Goal: Information Seeking & Learning: Learn about a topic

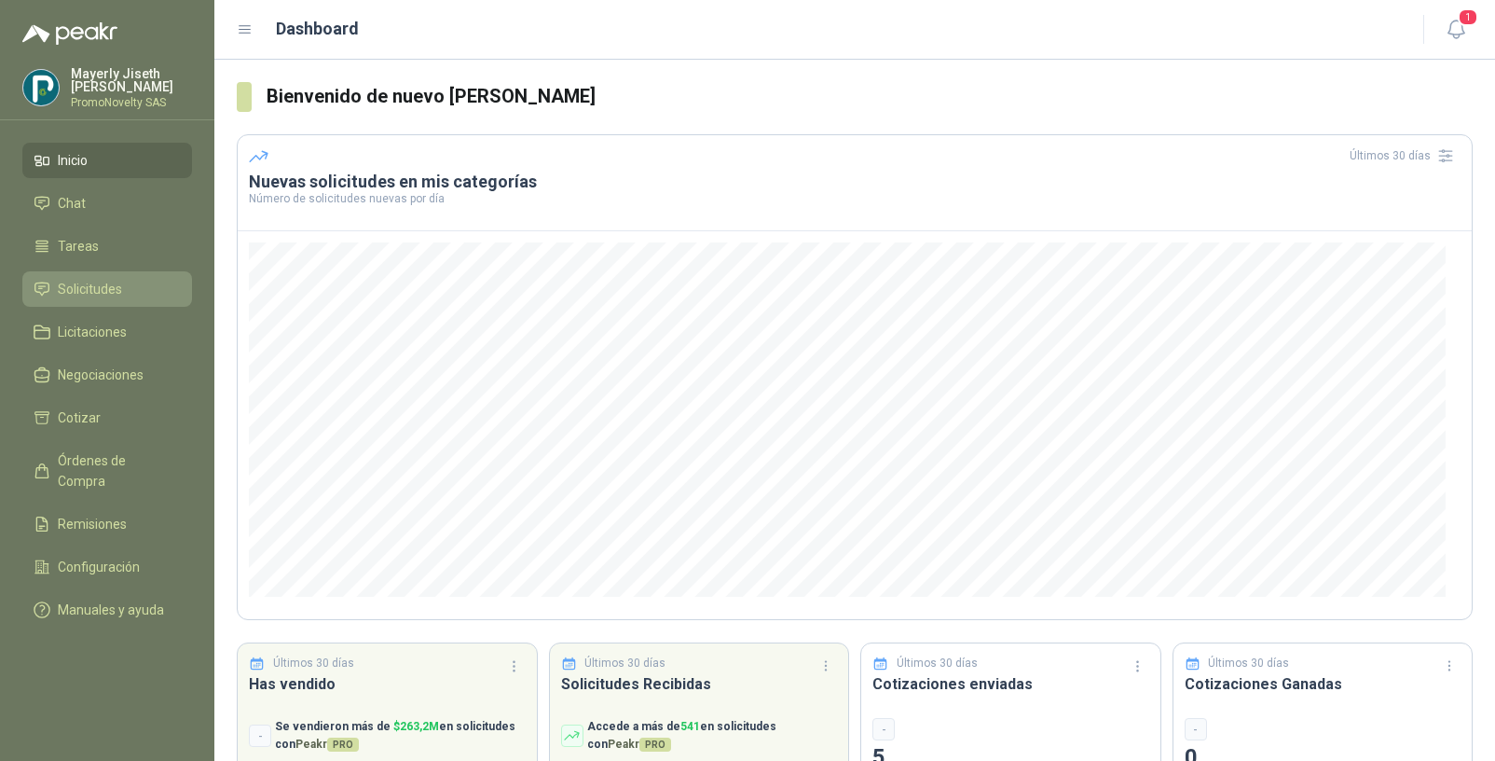
click at [70, 291] on span "Solicitudes" at bounding box center [90, 289] width 64 height 21
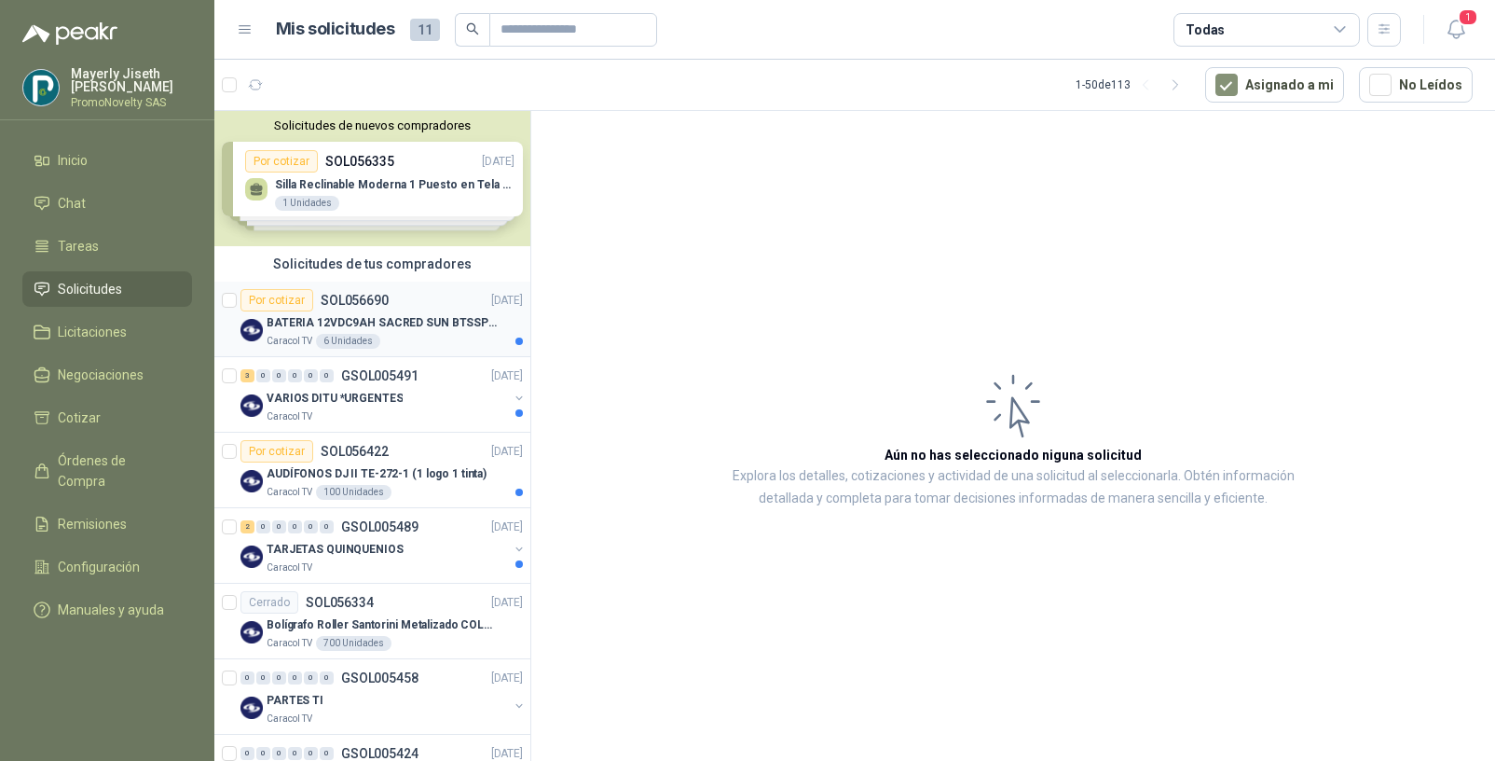
click at [383, 332] on div "BATERIA 12VDC9AH SACRED SUN BTSSP12-9HR" at bounding box center [395, 322] width 256 height 22
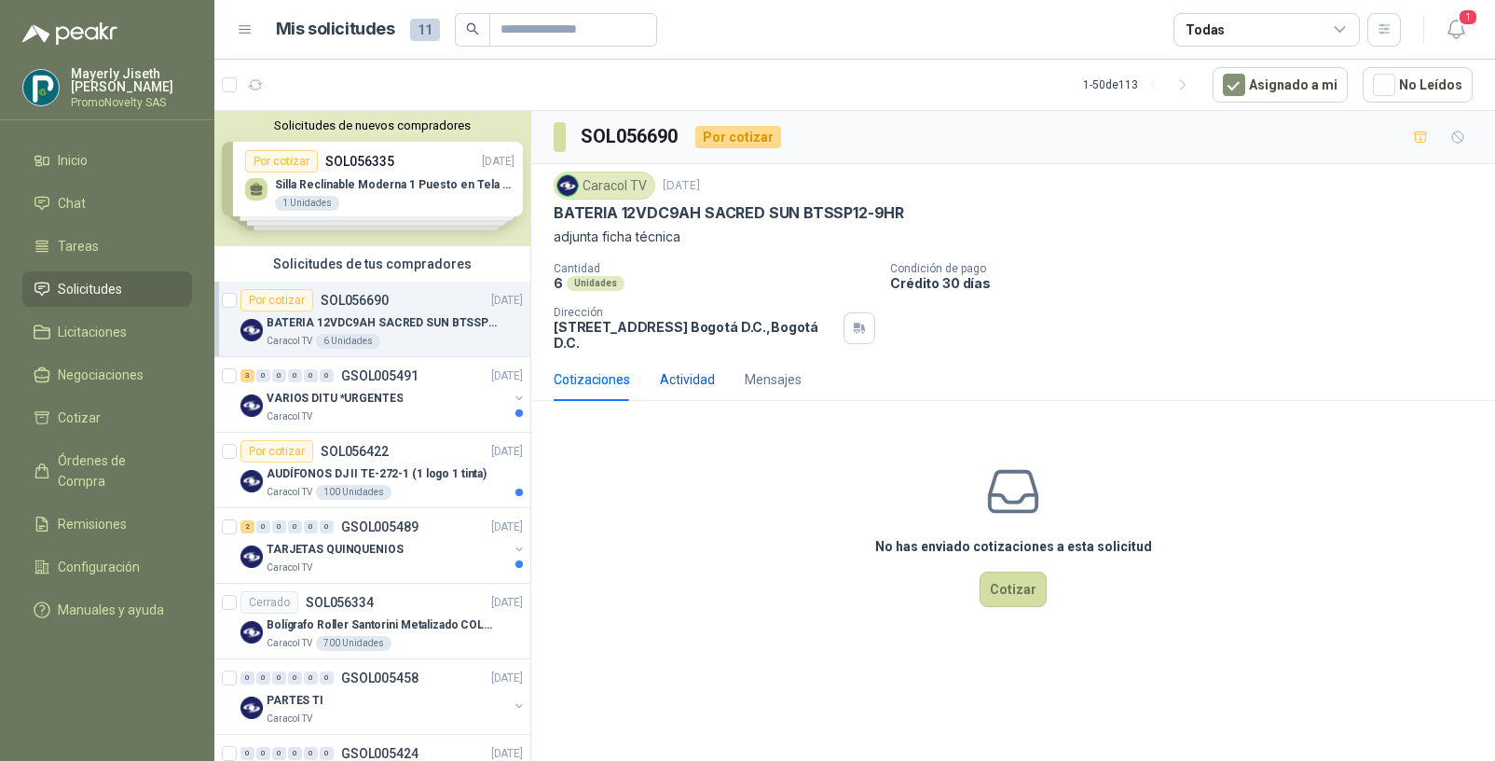
click at [694, 384] on div "Actividad" at bounding box center [687, 379] width 55 height 21
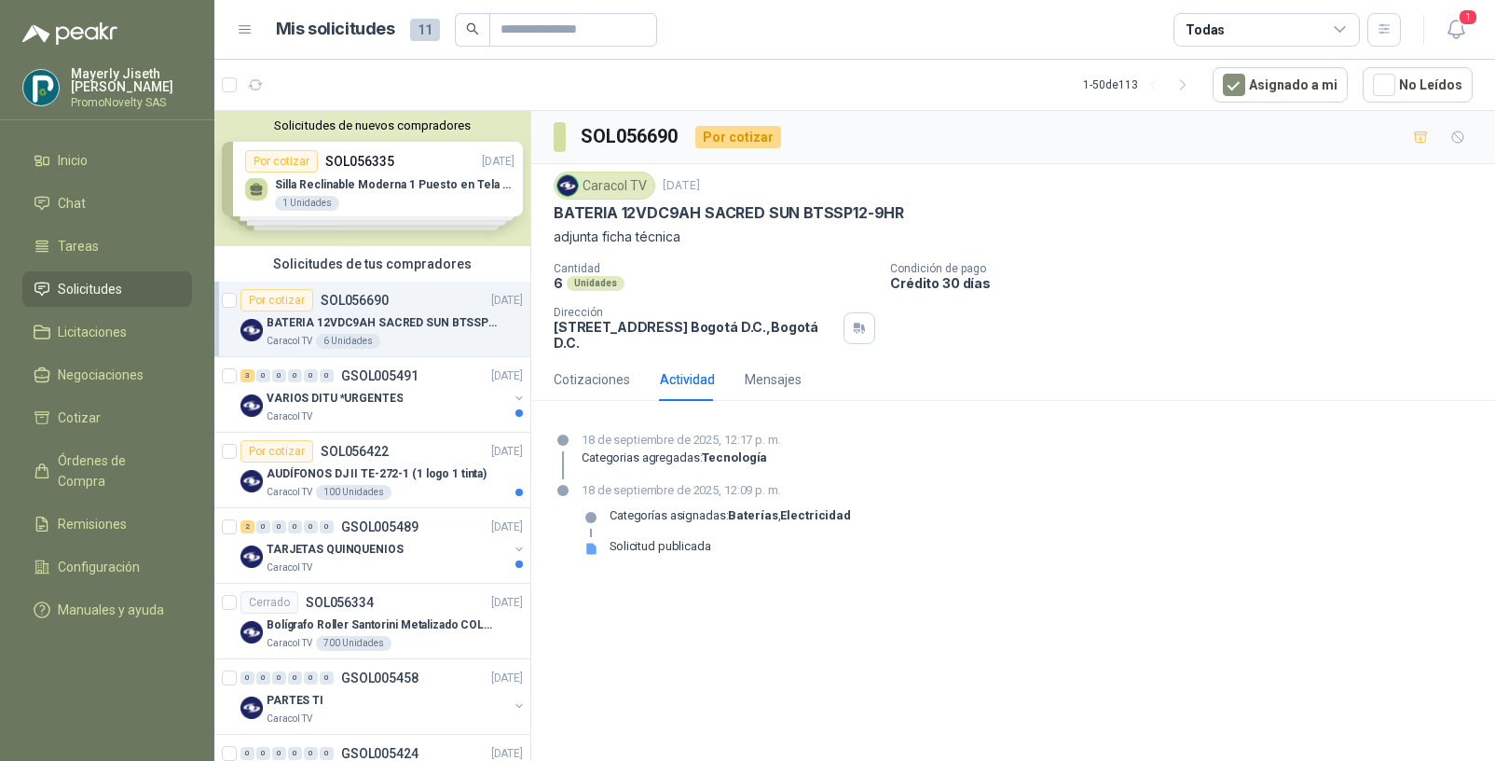
click at [654, 557] on div "Solicitud publicada" at bounding box center [661, 554] width 102 height 30
click at [654, 536] on div "Categorías asignadas: Baterías , Electricidad" at bounding box center [730, 523] width 241 height 30
